Goal: Task Accomplishment & Management: Complete application form

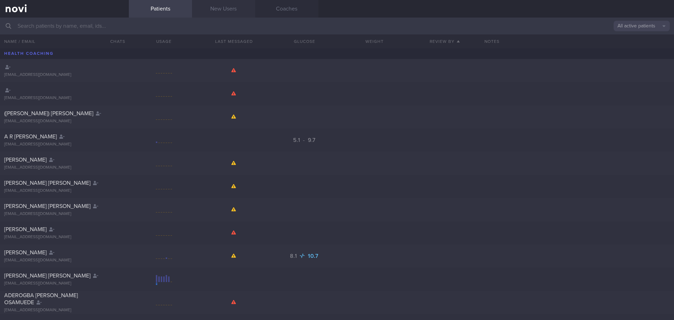
click at [216, 8] on link "New Users" at bounding box center [223, 9] width 63 height 18
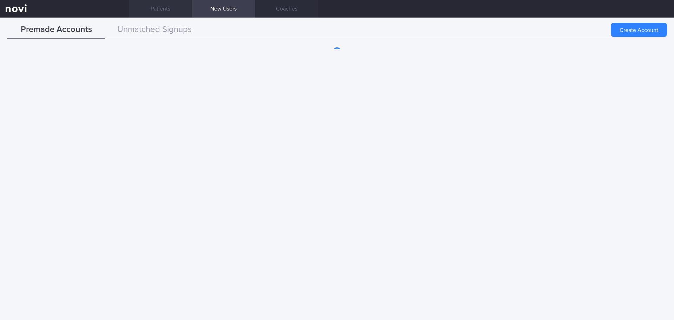
click at [153, 9] on link "Patients" at bounding box center [160, 9] width 63 height 18
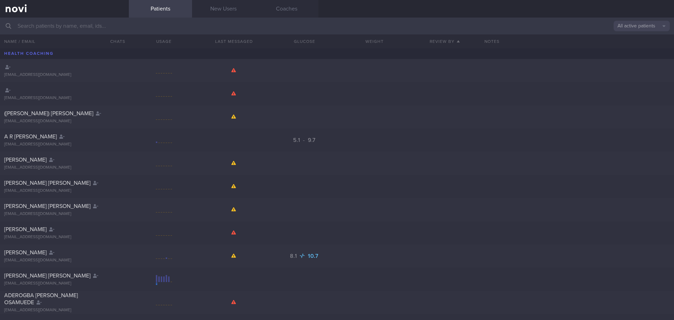
click at [163, 24] on input "text" at bounding box center [337, 26] width 674 height 17
type input "g"
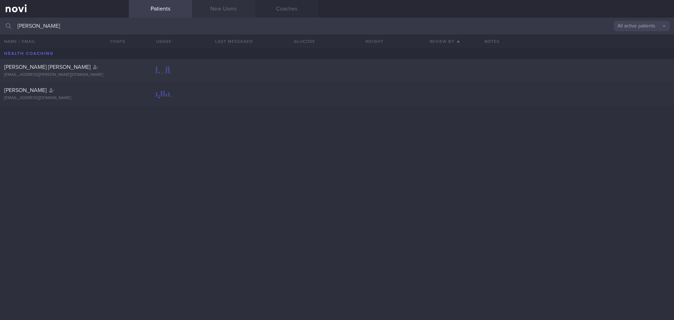
type input "[PERSON_NAME]"
click at [204, 14] on link "New Users" at bounding box center [223, 9] width 63 height 18
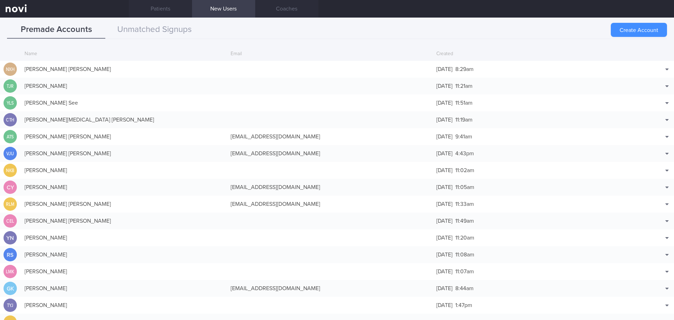
click at [632, 27] on button "Create Account" at bounding box center [639, 30] width 56 height 14
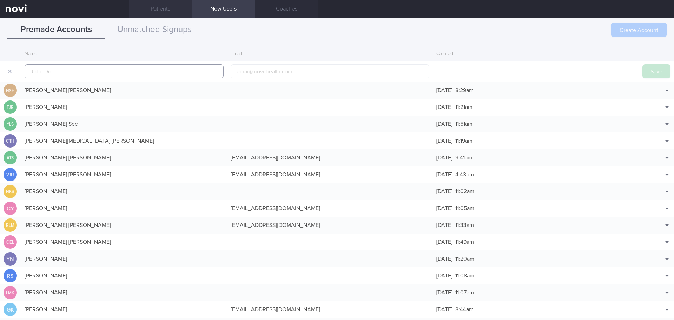
scroll to position [17, 0]
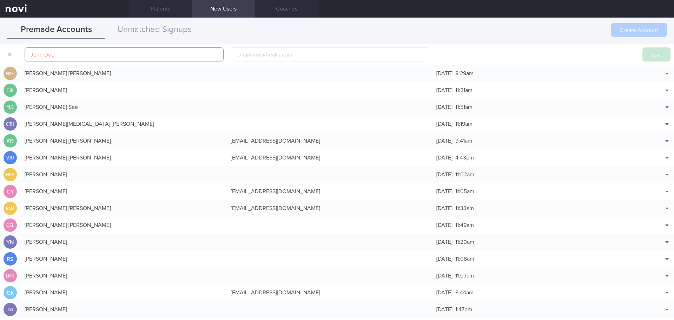
click at [85, 58] on input "text" at bounding box center [124, 54] width 199 height 14
paste input "[PERSON_NAME] [PERSON_NAME]"
type input "[PERSON_NAME] [PERSON_NAME]"
click at [298, 50] on input "email" at bounding box center [330, 54] width 199 height 14
paste input "[EMAIL_ADDRESS][DOMAIN_NAME]"
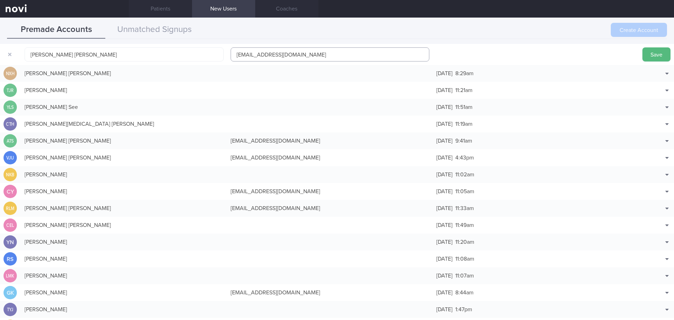
click at [277, 54] on input "[EMAIL_ADDRESS][DOMAIN_NAME]" at bounding box center [330, 54] width 199 height 14
type input "[EMAIL_ADDRESS][DOMAIN_NAME]"
drag, startPoint x: 659, startPoint y: 56, endPoint x: 89, endPoint y: 31, distance: 570.1
click at [658, 56] on button "Save" at bounding box center [657, 54] width 28 height 14
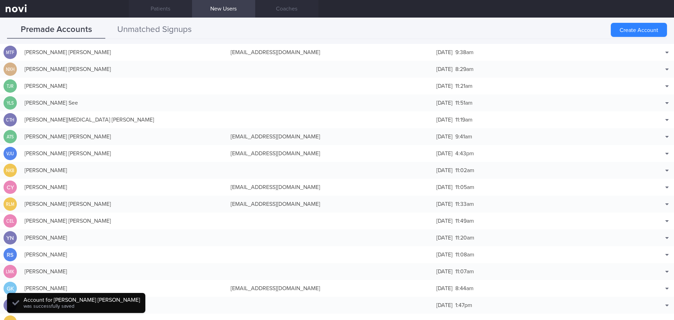
click at [147, 27] on button "Unmatched Signups" at bounding box center [154, 30] width 98 height 18
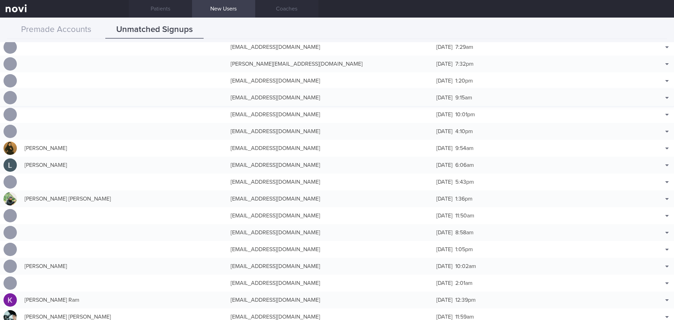
scroll to position [492, 0]
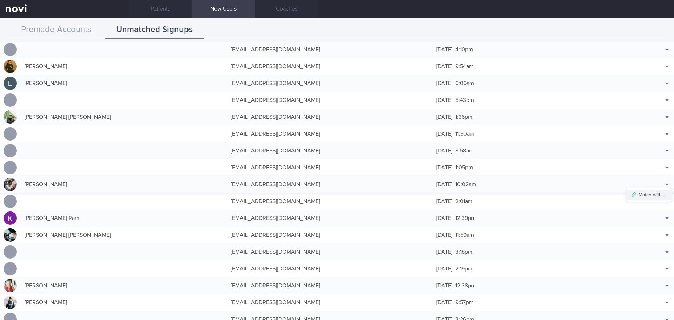
click at [657, 196] on button "Match with..." at bounding box center [649, 195] width 46 height 11
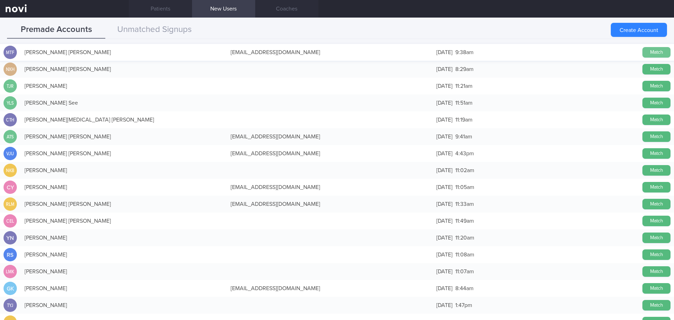
click at [654, 51] on button "Match" at bounding box center [657, 52] width 28 height 11
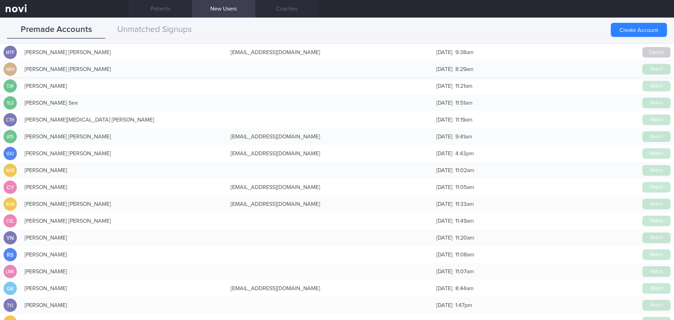
scroll to position [490, 0]
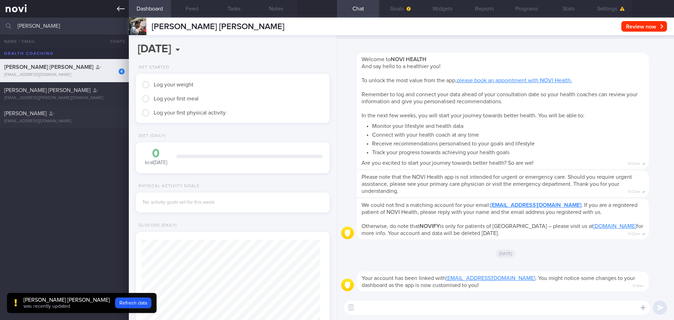
click at [121, 9] on icon at bounding box center [121, 8] width 8 height 5
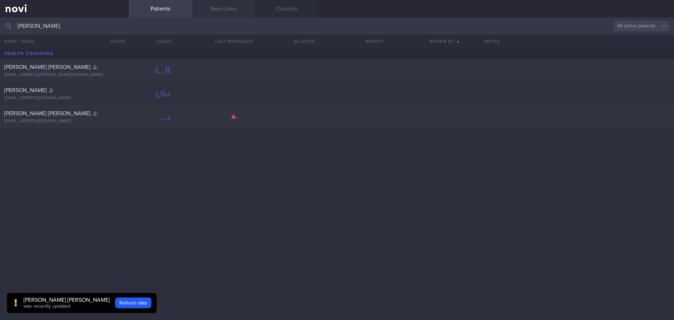
drag, startPoint x: 231, startPoint y: 10, endPoint x: 255, endPoint y: 13, distance: 23.4
click at [231, 10] on link "New Users" at bounding box center [223, 9] width 63 height 18
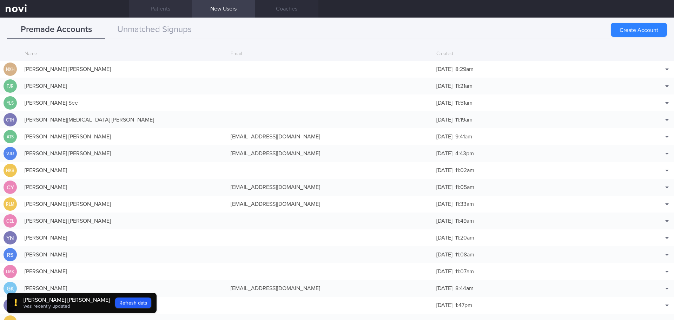
click at [154, 4] on link "Patients" at bounding box center [160, 9] width 63 height 18
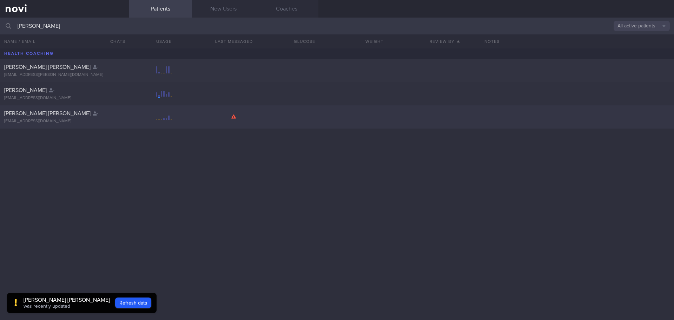
click at [103, 110] on div "[PERSON_NAME] [PERSON_NAME] [EMAIL_ADDRESS][DOMAIN_NAME]" at bounding box center [337, 116] width 674 height 23
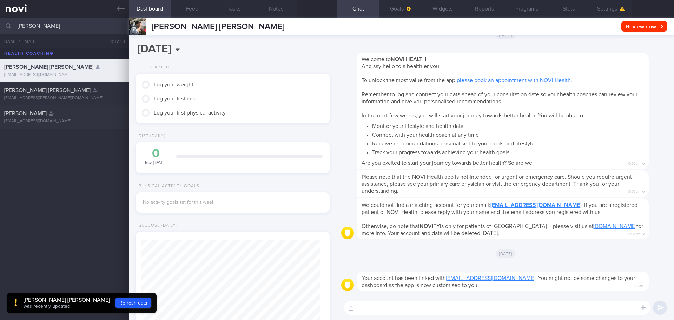
click at [462, 310] on textarea at bounding box center [497, 308] width 306 height 14
click at [349, 309] on button "button" at bounding box center [351, 307] width 13 height 13
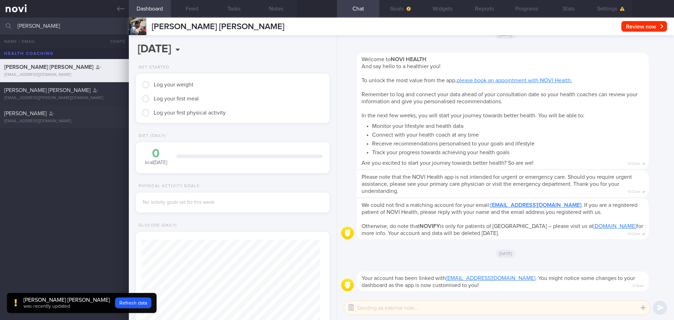
click at [349, 309] on button "button" at bounding box center [351, 307] width 13 height 13
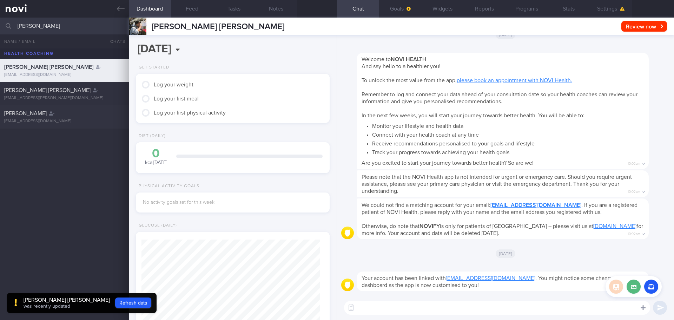
click at [646, 308] on div at bounding box center [643, 307] width 13 height 13
click at [128, 0] on link at bounding box center [64, 9] width 129 height 18
